Goal: Find specific page/section

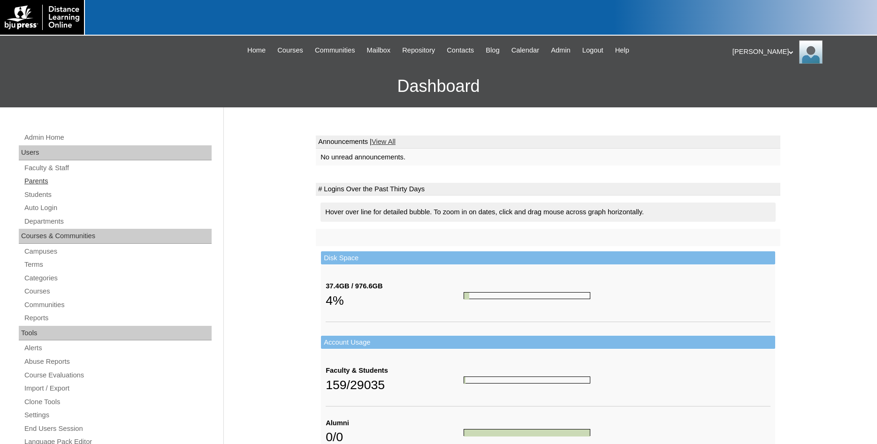
click at [48, 182] on link "Parents" at bounding box center [117, 181] width 188 height 12
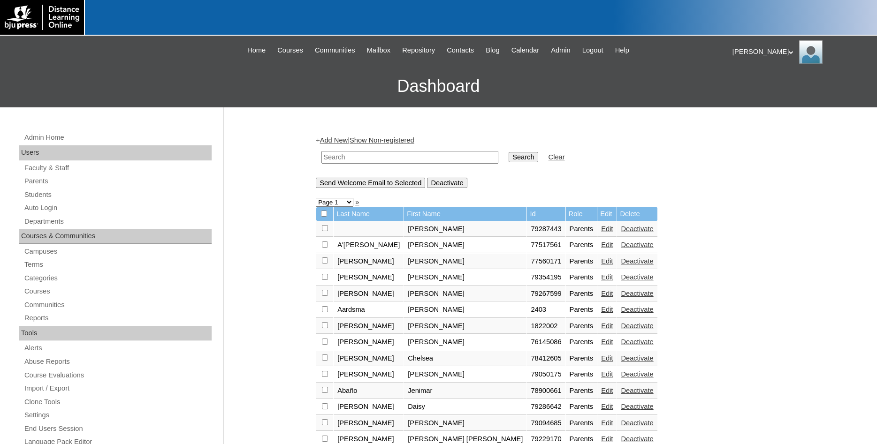
click at [377, 156] on input "text" at bounding box center [409, 157] width 177 height 13
type input "Jung"
click at [509, 152] on input "Search" at bounding box center [523, 157] width 29 height 10
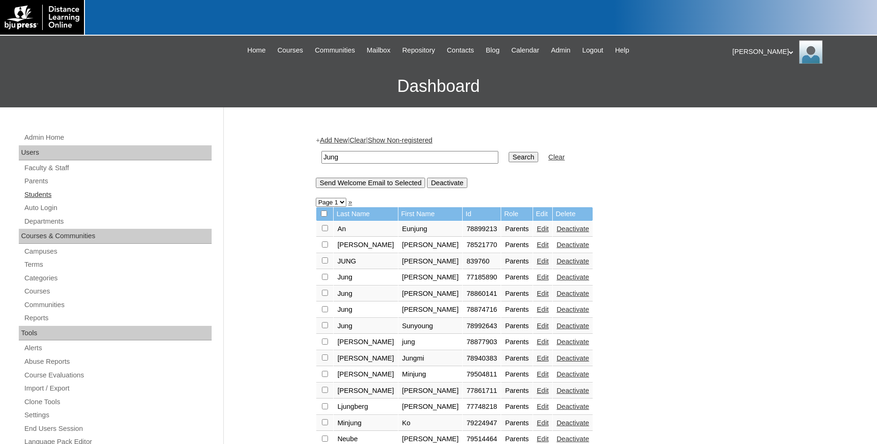
click at [45, 198] on link "Students" at bounding box center [117, 195] width 188 height 12
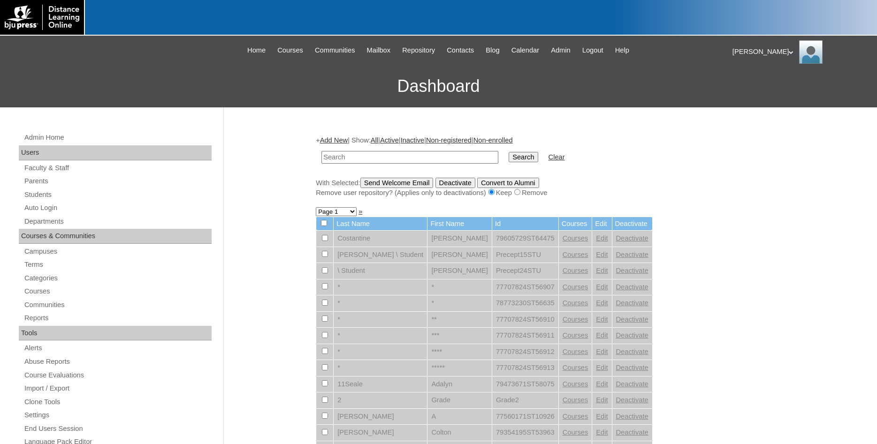
click at [351, 160] on input "text" at bounding box center [409, 157] width 177 height 13
type input "Jung"
click at [509, 152] on input "Search" at bounding box center [523, 157] width 29 height 10
